Goal: Task Accomplishment & Management: Manage account settings

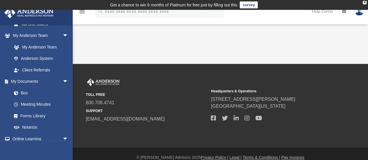
scroll to position [146, 0]
click at [19, 80] on link "My Documents arrow_drop_down" at bounding box center [40, 81] width 73 height 12
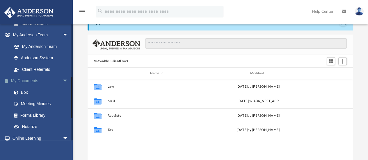
scroll to position [31, 0]
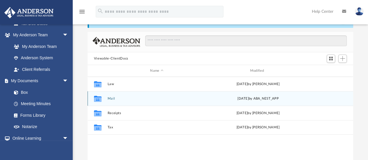
click at [113, 99] on button "Mail" at bounding box center [156, 99] width 99 height 4
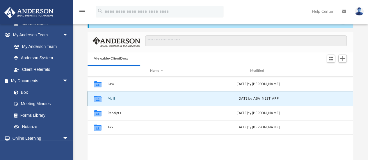
click at [113, 99] on button "Mail" at bounding box center [156, 99] width 99 height 4
click at [112, 99] on button "Mail" at bounding box center [156, 99] width 99 height 4
click at [109, 100] on button "Mail" at bounding box center [156, 99] width 99 height 4
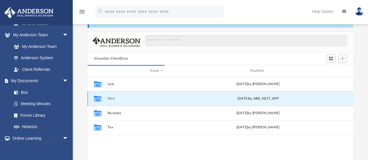
click at [109, 100] on button "Mail" at bounding box center [156, 99] width 99 height 4
drag, startPoint x: 109, startPoint y: 100, endPoint x: 110, endPoint y: 95, distance: 5.1
click at [110, 95] on div "Collaborated Folder Mail [DATE] by ABA_NEST_APP" at bounding box center [219, 98] width 265 height 15
click at [112, 98] on button "Mail" at bounding box center [156, 99] width 99 height 4
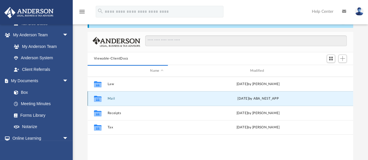
click at [112, 98] on button "Mail" at bounding box center [156, 99] width 99 height 4
click at [110, 99] on button "Mail" at bounding box center [156, 99] width 99 height 4
click at [98, 98] on icon "grid" at bounding box center [98, 99] width 8 height 5
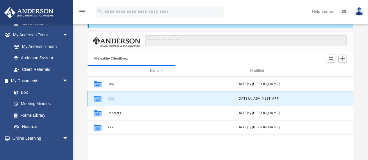
click at [98, 98] on icon "grid" at bounding box center [98, 99] width 8 height 5
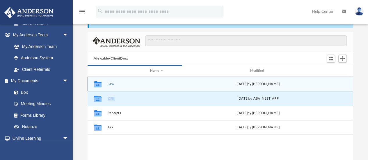
scroll to position [110, 261]
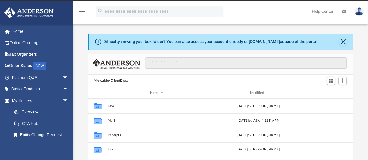
scroll to position [128, 261]
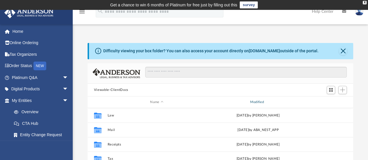
click at [258, 100] on div "Modified" at bounding box center [257, 102] width 99 height 5
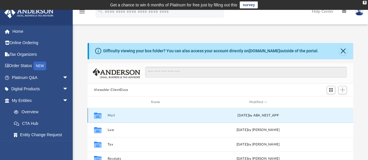
click at [110, 115] on button "Mail" at bounding box center [156, 116] width 99 height 4
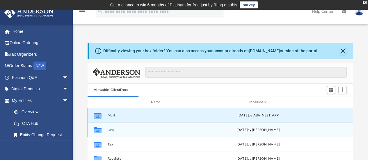
scroll to position [110, 261]
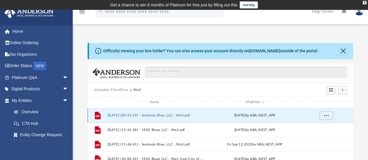
click at [164, 116] on button "2025.10.03 (09:43:19) - Seminole Blue, LLC - Mail.pdf" at bounding box center [155, 116] width 96 height 4
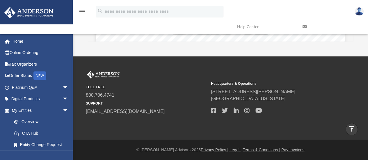
scroll to position [64, 0]
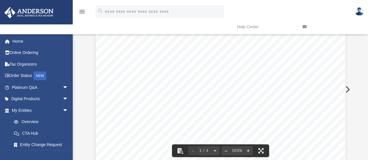
click at [348, 88] on button "Preview" at bounding box center [346, 89] width 13 height 16
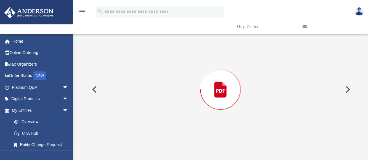
scroll to position [68, 0]
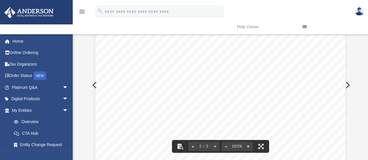
drag, startPoint x: 351, startPoint y: 88, endPoint x: 343, endPoint y: 69, distance: 20.6
click at [343, 69] on div "2 / 3 105%" at bounding box center [220, 85] width 266 height 150
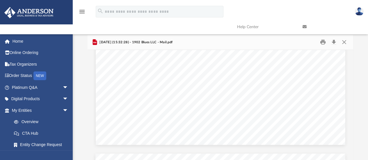
scroll to position [232, 0]
click at [344, 43] on button "Close" at bounding box center [344, 42] width 10 height 9
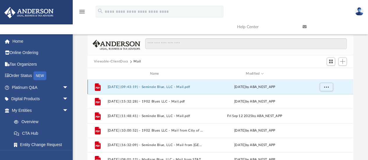
click at [158, 86] on button "2025.10.03 (09:43:19) - Seminole Blue, LLC - Mail.pdf" at bounding box center [155, 87] width 96 height 4
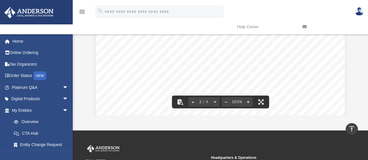
scroll to position [0, 0]
